Goal: Obtain resource: Download file/media

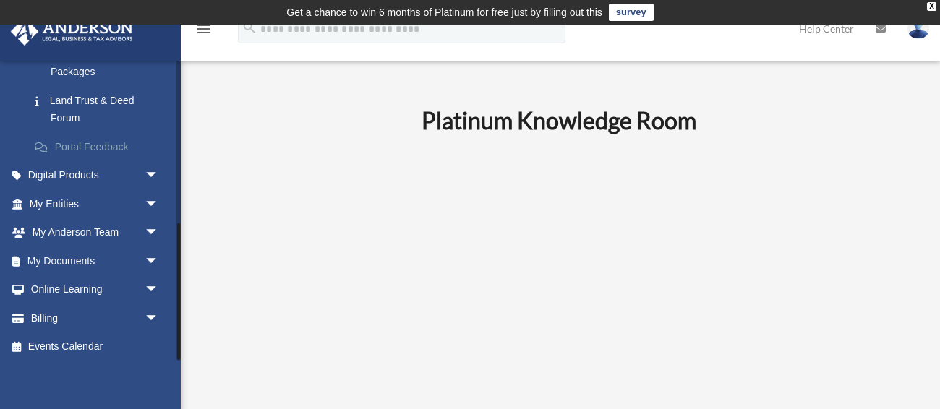
scroll to position [359, 0]
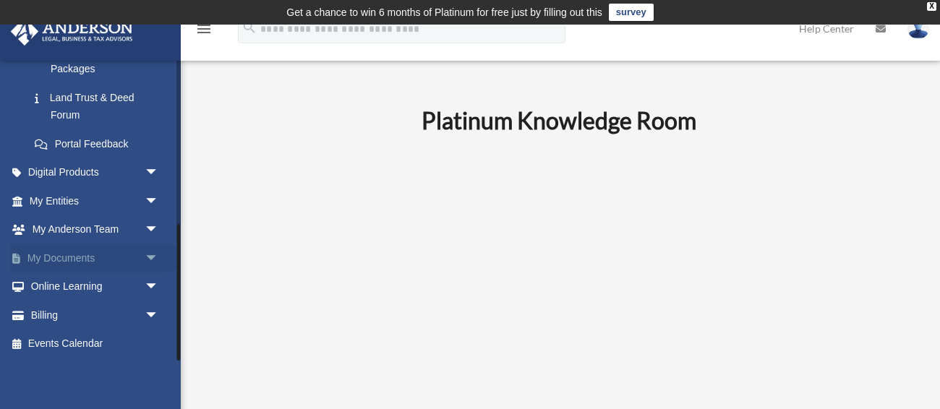
click at [150, 257] on span "arrow_drop_down" at bounding box center [159, 259] width 29 height 30
click at [71, 287] on link "Box" at bounding box center [100, 287] width 161 height 29
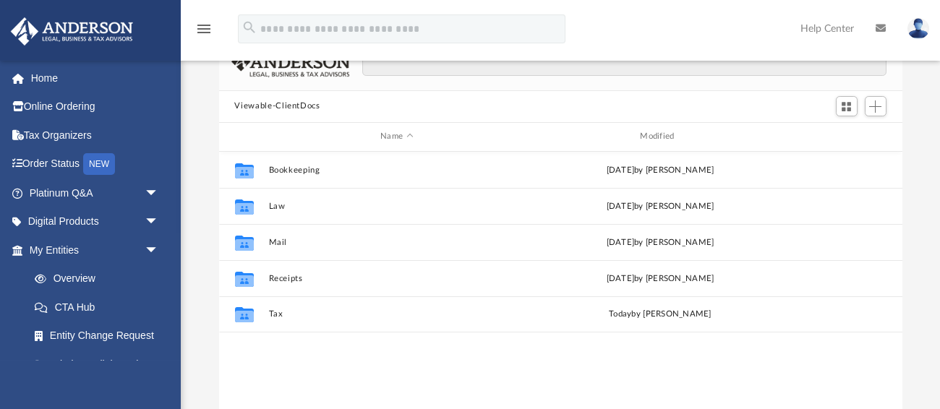
scroll to position [153, 0]
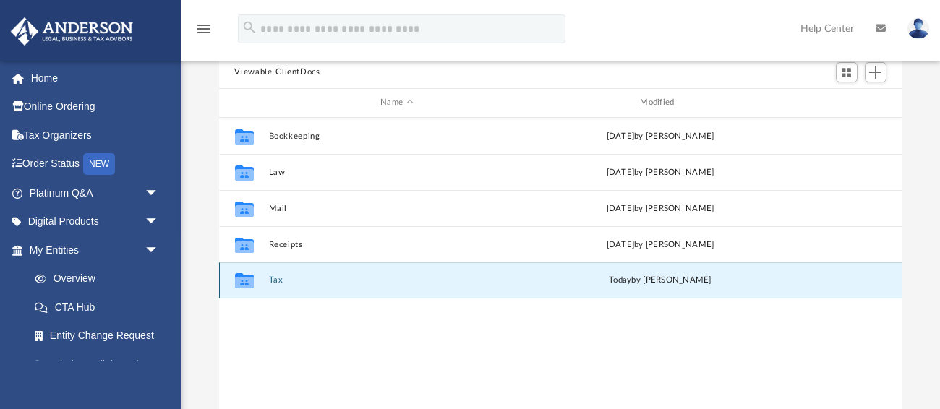
click at [338, 279] on button "Tax" at bounding box center [396, 280] width 257 height 9
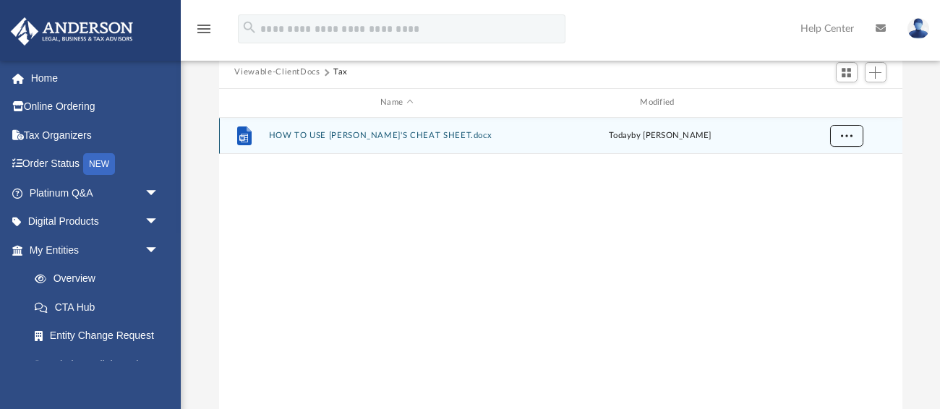
click at [844, 132] on span "More options" at bounding box center [846, 135] width 12 height 8
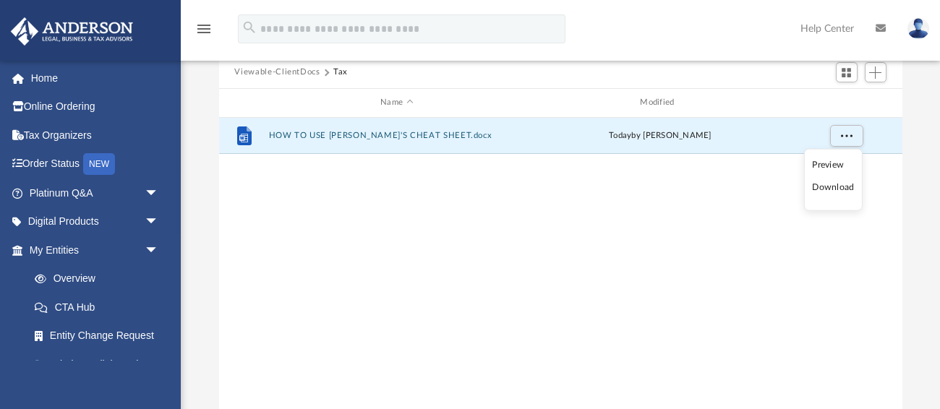
click at [840, 186] on li "Download" at bounding box center [833, 187] width 42 height 15
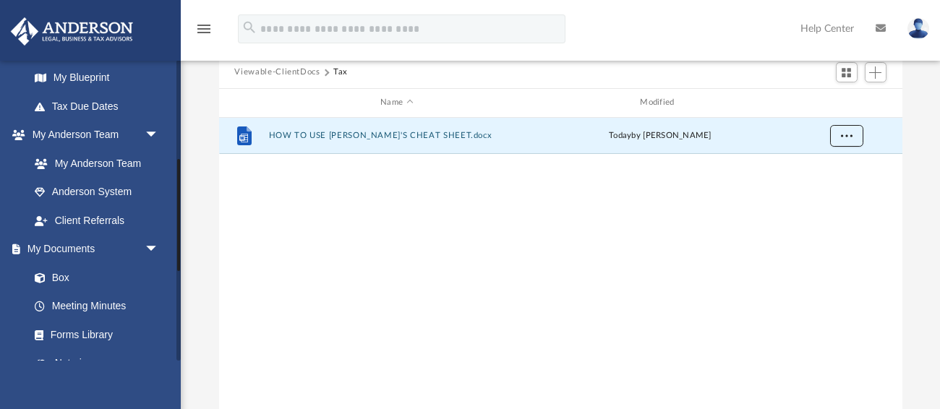
scroll to position [347, 0]
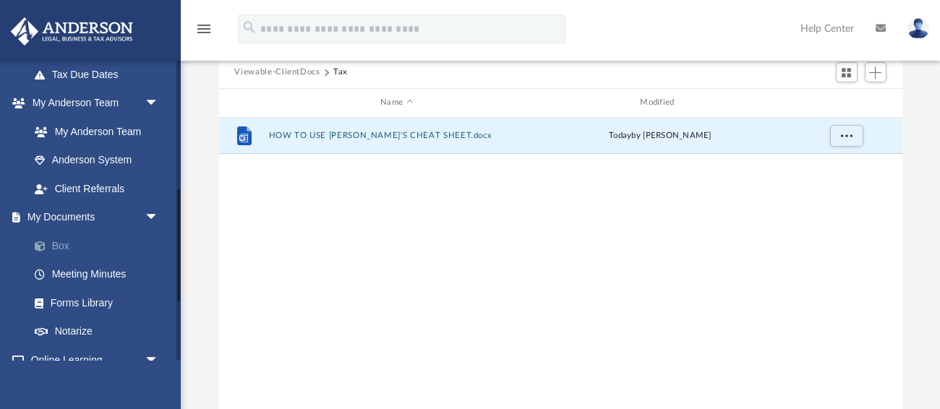
click at [67, 244] on link "Box" at bounding box center [100, 245] width 161 height 29
click at [320, 197] on div "File HOW TO USE TOBY'S CHEAT SHEET.docx today by Harry Sorensen" at bounding box center [560, 267] width 683 height 299
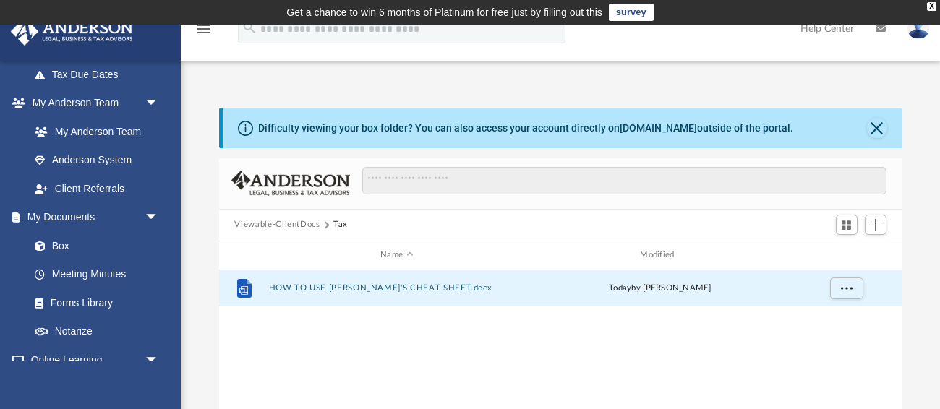
click at [282, 223] on button "Viewable-ClientDocs" at bounding box center [276, 224] width 85 height 13
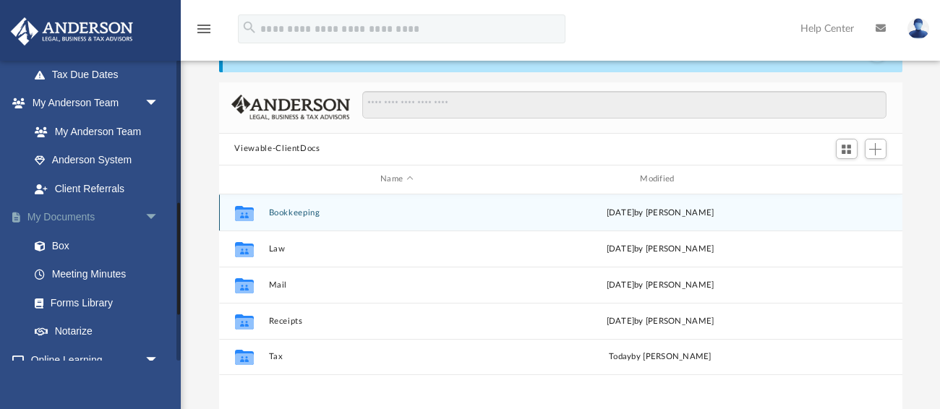
scroll to position [417, 0]
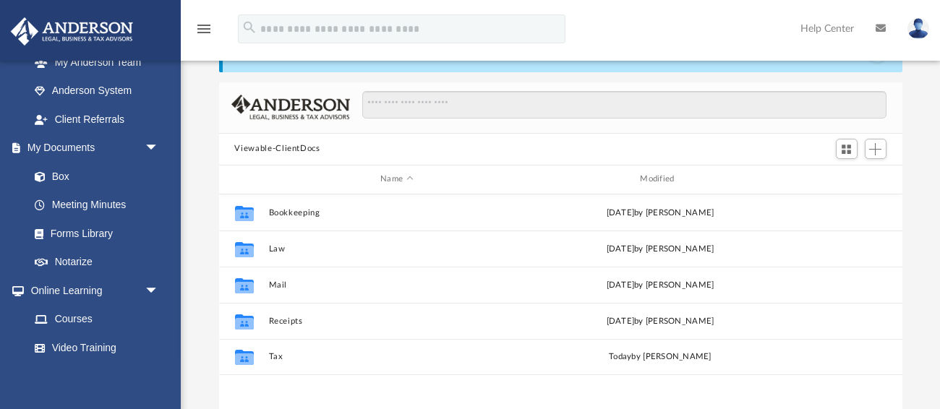
click at [201, 187] on div "Difficulty viewing your box folder? You can also access your account directly o…" at bounding box center [560, 263] width 759 height 462
